Goal: Task Accomplishment & Management: Manage account settings

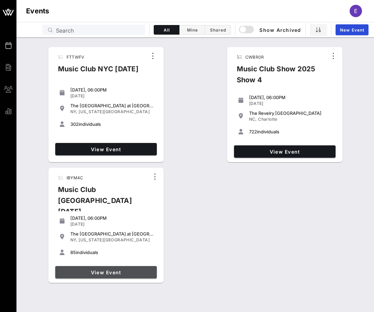
click at [147, 270] on span "View Event" at bounding box center [106, 273] width 96 height 6
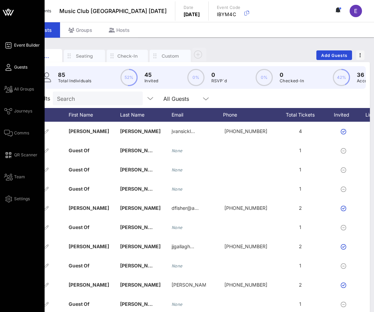
click at [5, 41] on link "Event Builder" at bounding box center [22, 45] width 36 height 8
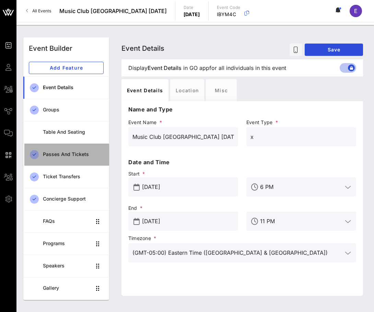
click at [72, 148] on div "Passes and Tickets" at bounding box center [73, 155] width 61 height 14
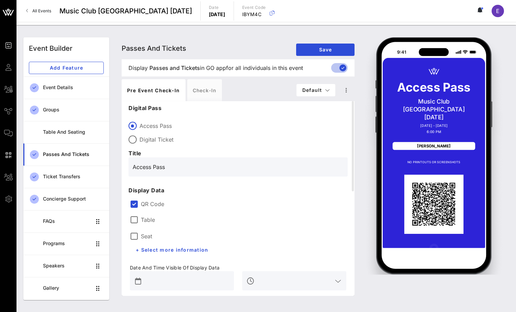
click at [47, 7] on link "All Events" at bounding box center [38, 10] width 33 height 11
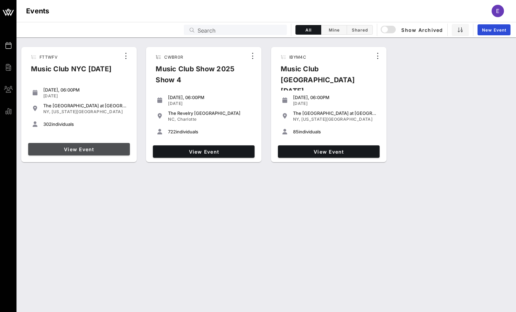
click at [110, 144] on link "View Event" at bounding box center [79, 149] width 102 height 12
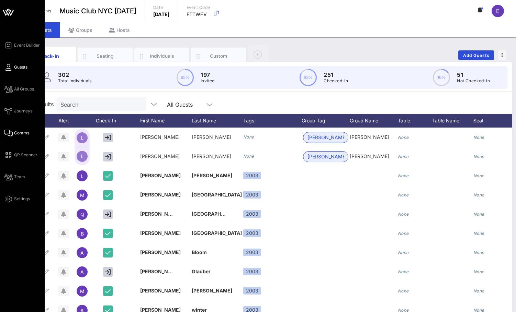
click at [9, 133] on icon at bounding box center [8, 133] width 9 height 1
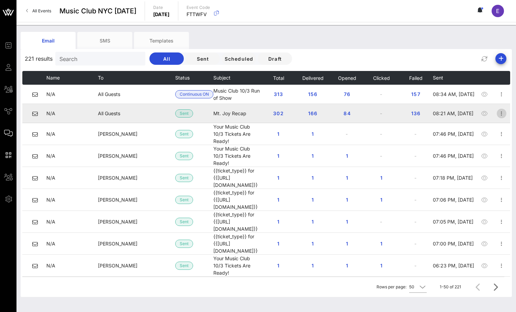
click at [505, 112] on icon "button" at bounding box center [501, 114] width 8 height 8
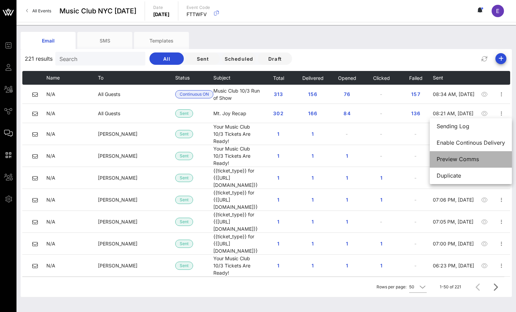
click at [493, 156] on div "Preview Comms" at bounding box center [470, 159] width 68 height 7
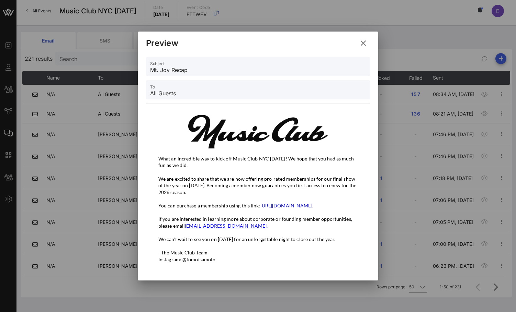
click at [312, 203] on link "https://musicclub.checkoutpage.com/nyc-member" at bounding box center [286, 206] width 52 height 6
drag, startPoint x: 263, startPoint y: 202, endPoint x: 327, endPoint y: 203, distance: 63.9
click at [312, 203] on link "https://musicclub.checkoutpage.com/nyc-member" at bounding box center [286, 206] width 52 height 6
